Goal: Transaction & Acquisition: Purchase product/service

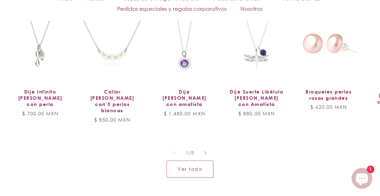
click at [271, 103] on link "Dije Suerte Libélula [PERSON_NAME] con Amatista" at bounding box center [256, 98] width 55 height 19
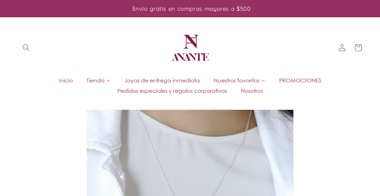
click at [264, 80] on icon at bounding box center [263, 81] width 4 height 4
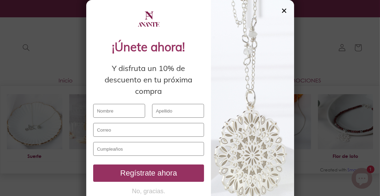
click at [284, 8] on div "✕" at bounding box center [284, 11] width 6 height 8
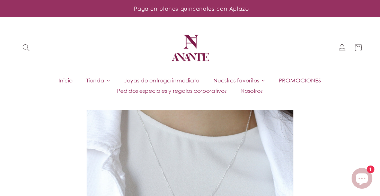
click at [107, 80] on icon at bounding box center [108, 81] width 4 height 4
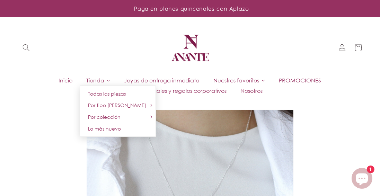
click at [150, 105] on icon at bounding box center [151, 105] width 4 height 4
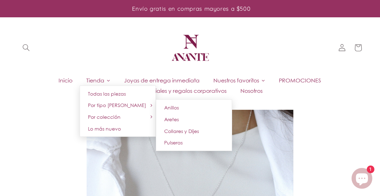
click at [198, 131] on link "Collares y Dijes" at bounding box center [194, 131] width 76 height 12
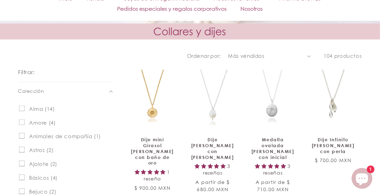
scroll to position [210, 0]
click at [141, 144] on link "Dije mini Girasol de plata con baño de oro" at bounding box center [152, 151] width 43 height 29
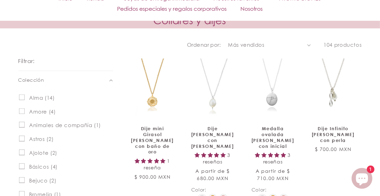
scroll to position [244, 0]
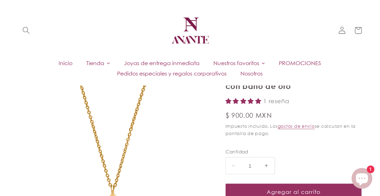
scroll to position [31, 0]
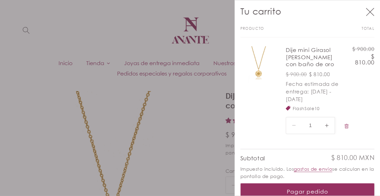
click at [316, 195] on button "Pagar pedido" at bounding box center [307, 191] width 134 height 17
